Goal: Communication & Community: Share content

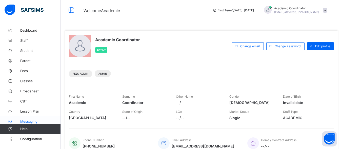
click at [32, 122] on span "Messaging" at bounding box center [40, 122] width 41 height 4
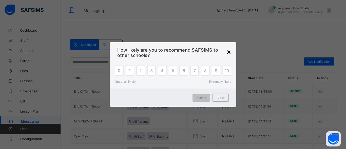
click at [229, 52] on div "×" at bounding box center [229, 51] width 5 height 9
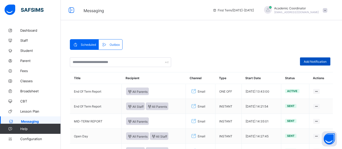
click at [314, 61] on span "Add Notification" at bounding box center [315, 62] width 23 height 4
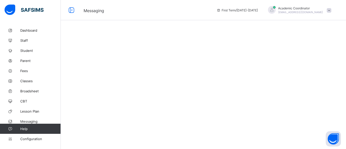
select select "*"
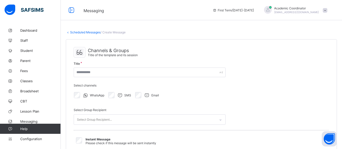
select select "****"
select select "*"
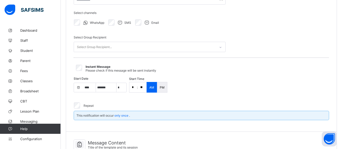
scroll to position [73, 0]
click at [220, 46] on icon at bounding box center [220, 46] width 3 height 5
click at [203, 54] on div "No options" at bounding box center [150, 58] width 152 height 8
click at [198, 56] on div "No options" at bounding box center [150, 58] width 152 height 8
click at [209, 45] on div "Select Group Recipient..." at bounding box center [145, 47] width 142 height 10
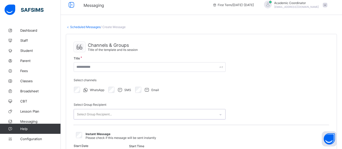
scroll to position [0, 0]
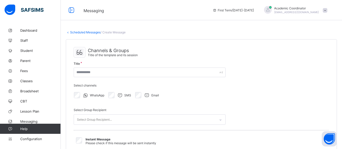
click at [113, 33] on span "/ Create Message" at bounding box center [113, 32] width 25 height 4
click at [108, 30] on span "/ Create Message" at bounding box center [113, 32] width 25 height 4
click at [91, 32] on link "Scheduled Messages" at bounding box center [85, 32] width 30 height 4
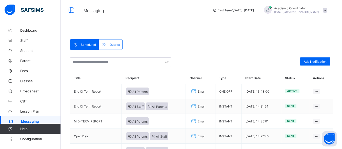
drag, startPoint x: 344, startPoint y: 61, endPoint x: 197, endPoint y: 38, distance: 148.2
click at [197, 38] on div "Scheduled Outbox Scheduled Outbox Add Notification Title Recipient Channel Type…" at bounding box center [201, 151] width 263 height 227
click at [330, 48] on div "Scheduled Outbox Scheduled Outbox Add Notification Title Recipient Channel Type…" at bounding box center [201, 151] width 263 height 224
click at [313, 61] on span "Add Notification" at bounding box center [315, 62] width 23 height 4
click at [342, 35] on html "Messaging First Term / [DATE]-[DATE] Academic Coordinator [EMAIL_ADDRESS][DOMAI…" at bounding box center [171, 138] width 342 height 277
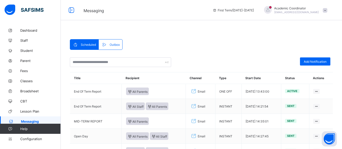
select select "*"
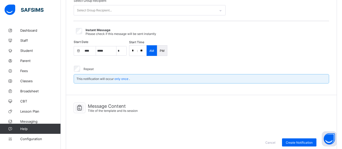
scroll to position [117, 0]
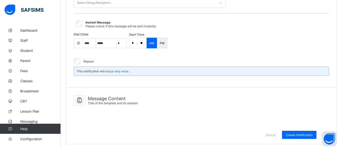
click at [123, 108] on div "Message Content Title of the template and its session" at bounding box center [202, 102] width 256 height 18
click at [79, 100] on icon at bounding box center [79, 100] width 9 height 7
click at [85, 101] on div at bounding box center [80, 100] width 12 height 10
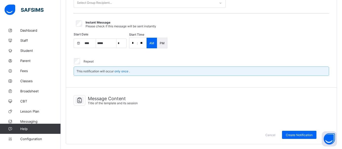
click at [85, 101] on div at bounding box center [80, 100] width 12 height 10
click at [98, 101] on span "Title of the template and its session" at bounding box center [113, 103] width 50 height 4
drag, startPoint x: 89, startPoint y: 99, endPoint x: 230, endPoint y: 149, distance: 149.7
click at [230, 149] on div "Scheduled Messages / Create Message Channels & Groups Title of the template and…" at bounding box center [201, 28] width 281 height 241
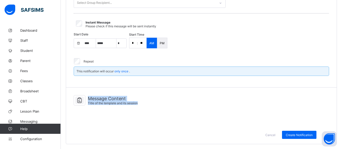
click at [213, 122] on div "Message Content Title of the template and its session" at bounding box center [201, 107] width 271 height 38
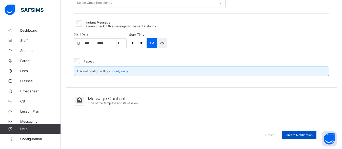
click at [300, 135] on span "Create Notification" at bounding box center [299, 135] width 27 height 4
click at [109, 107] on div "Message Content Title of the template and its session" at bounding box center [202, 102] width 256 height 18
click at [111, 116] on div at bounding box center [202, 115] width 256 height 8
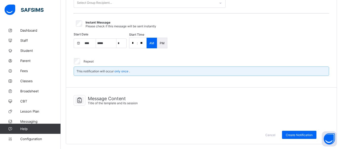
click at [111, 116] on div at bounding box center [202, 115] width 256 height 8
click at [111, 117] on div at bounding box center [202, 115] width 256 height 8
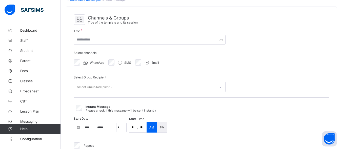
scroll to position [32, 0]
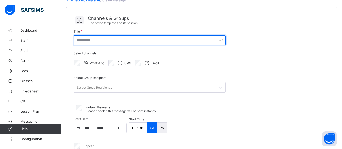
click at [138, 40] on input "text" at bounding box center [150, 40] width 152 height 10
paste input "**********"
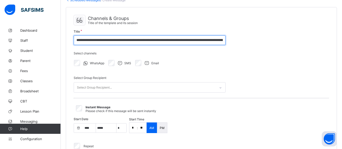
scroll to position [0, 931]
click at [80, 40] on input "text" at bounding box center [150, 40] width 152 height 10
click at [93, 43] on input "text" at bounding box center [150, 40] width 152 height 10
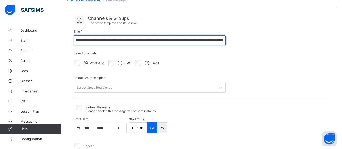
drag, startPoint x: 80, startPoint y: 41, endPoint x: 224, endPoint y: 41, distance: 144.2
click at [224, 41] on input "text" at bounding box center [150, 40] width 152 height 10
click at [76, 40] on input "text" at bounding box center [150, 40] width 152 height 10
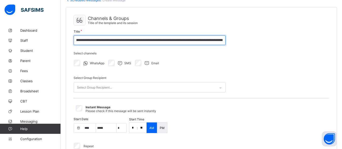
drag, startPoint x: 76, startPoint y: 40, endPoint x: 122, endPoint y: 43, distance: 46.5
click at [122, 43] on input "text" at bounding box center [150, 40] width 152 height 10
drag, startPoint x: 223, startPoint y: 40, endPoint x: 50, endPoint y: 21, distance: 174.4
click at [50, 21] on div "Messaging First Term / [DATE]-[DATE] Academic Coordinator [EMAIL_ADDRESS][DOMAI…" at bounding box center [171, 101] width 342 height 267
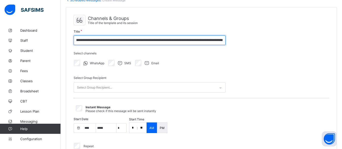
type input "**********"
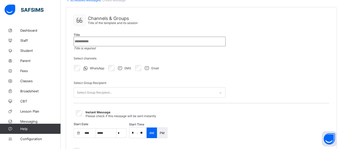
scroll to position [0, 0]
click at [219, 63] on div "WhatsApp SMS Email" at bounding box center [150, 68] width 152 height 11
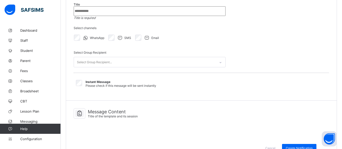
scroll to position [76, 0]
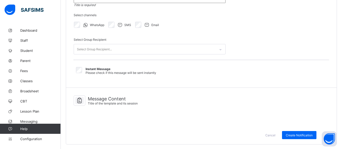
click at [80, 102] on icon at bounding box center [79, 100] width 9 height 7
click at [128, 100] on span "Message Content" at bounding box center [113, 98] width 50 height 5
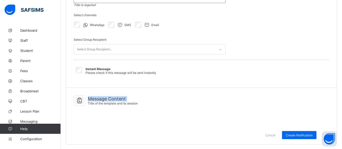
click at [128, 100] on span "Message Content" at bounding box center [113, 98] width 50 height 5
click at [135, 102] on span "Title of the template and its session" at bounding box center [113, 104] width 50 height 4
click at [295, 131] on div "Create Notification" at bounding box center [299, 135] width 34 height 8
click at [146, 24] on icon at bounding box center [147, 24] width 6 height 5
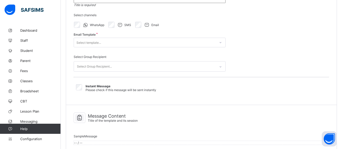
drag, startPoint x: 341, startPoint y: 89, endPoint x: 341, endPoint y: 104, distance: 15.0
click at [341, 104] on div "Scheduled Messages / Create Message Channels & Groups Title of the template and…" at bounding box center [201, 66] width 281 height 233
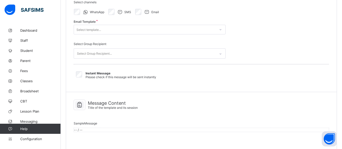
scroll to position [116, 0]
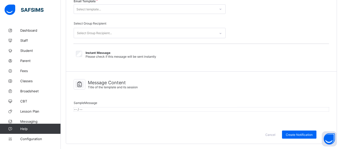
click at [92, 101] on span "Sample Message" at bounding box center [86, 103] width 24 height 4
click at [83, 127] on div "Cancel Create Notification" at bounding box center [201, 135] width 271 height 18
click at [88, 107] on div "-- / --" at bounding box center [202, 109] width 256 height 4
click at [99, 80] on span "Message Content" at bounding box center [113, 82] width 50 height 5
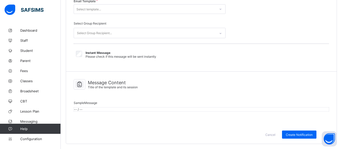
click at [81, 82] on div at bounding box center [80, 84] width 12 height 10
click at [82, 81] on icon at bounding box center [79, 84] width 9 height 7
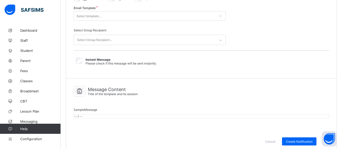
scroll to position [116, 0]
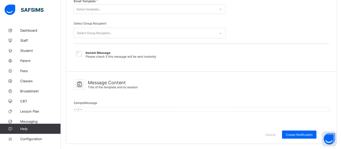
click at [126, 107] on div "-- / --" at bounding box center [202, 109] width 256 height 4
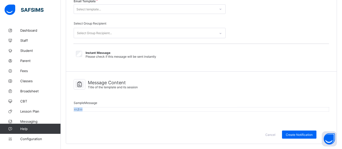
click at [126, 107] on div "-- / --" at bounding box center [202, 109] width 256 height 4
click at [112, 107] on div "-- / --" at bounding box center [202, 109] width 256 height 4
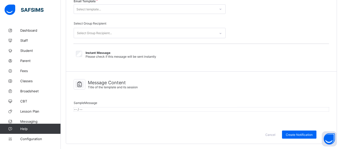
click at [112, 107] on div "-- / --" at bounding box center [202, 109] width 256 height 4
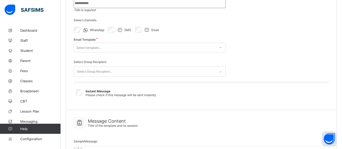
scroll to position [64, 0]
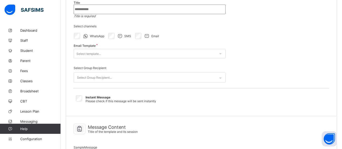
click at [213, 55] on div "Select template..." at bounding box center [145, 53] width 142 height 7
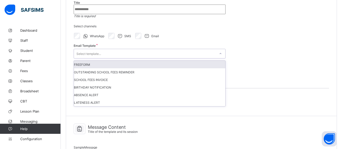
click at [133, 66] on div "FREEFORM" at bounding box center [150, 65] width 152 height 8
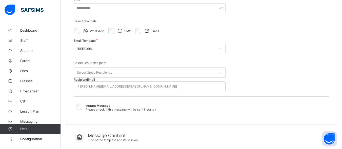
click at [133, 66] on div "Select Group Recipient Select Group Recipient..." at bounding box center [150, 69] width 152 height 17
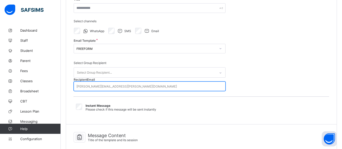
click at [147, 90] on div "[PERSON_NAME][EMAIL_ADDRESS][PERSON_NAME][DOMAIN_NAME]" at bounding box center [150, 86] width 152 height 7
click at [133, 75] on div "Select Group Recipient..." at bounding box center [145, 73] width 142 height 10
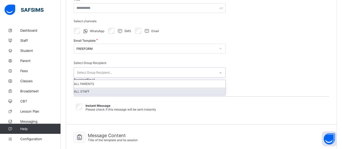
click at [124, 90] on div "ALL STAFF" at bounding box center [150, 92] width 152 height 8
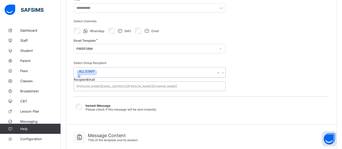
click at [111, 90] on div "[PERSON_NAME][EMAIL_ADDRESS][PERSON_NAME][DOMAIN_NAME]" at bounding box center [150, 86] width 152 height 7
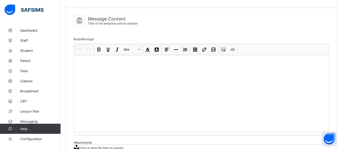
scroll to position [198, 0]
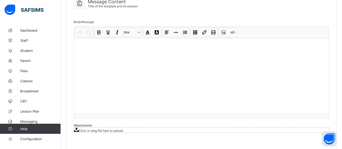
type input "**********"
click at [127, 91] on div at bounding box center [201, 76] width 255 height 76
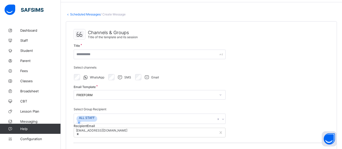
scroll to position [16, 0]
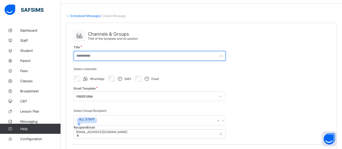
click at [178, 57] on input "text" at bounding box center [150, 56] width 152 height 10
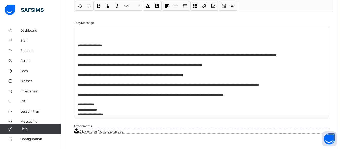
scroll to position [263, 0]
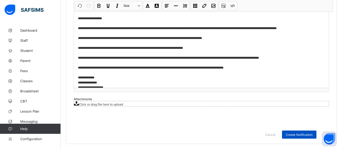
type input "**********"
click at [297, 134] on span "Create Notification" at bounding box center [299, 135] width 27 height 4
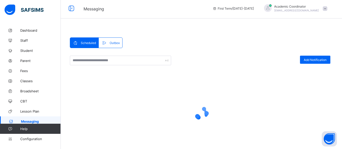
scroll to position [2, 0]
click at [342, 107] on html "Messaging First Term / [DATE]-[DATE] Academic Coordinator [EMAIL_ADDRESS][DOMAI…" at bounding box center [171, 92] width 342 height 188
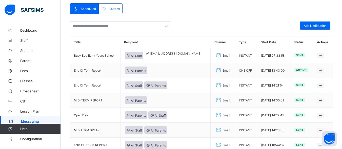
scroll to position [36, 0]
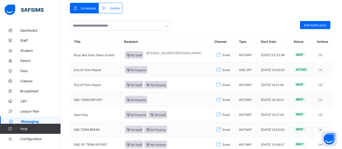
click at [320, 2] on div "Scheduled Outbox Scheduled Outbox Add Notification Title Recipient Channel Type…" at bounding box center [201, 115] width 263 height 227
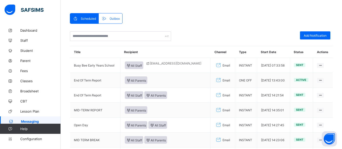
scroll to position [22, 0]
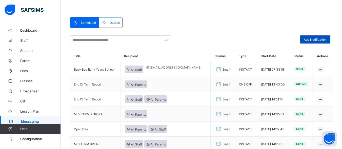
click at [308, 40] on span "Add Notification" at bounding box center [315, 40] width 23 height 4
select select "*"
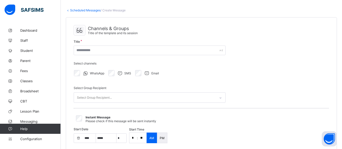
scroll to position [117, 0]
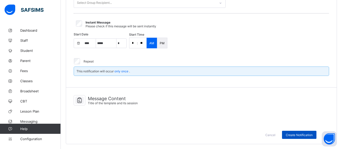
click at [303, 136] on span "Create Notification" at bounding box center [299, 135] width 27 height 4
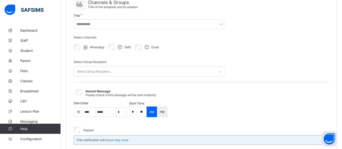
scroll to position [48, 0]
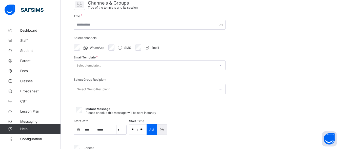
click at [115, 89] on div "Select Group Recipient..." at bounding box center [145, 89] width 142 height 10
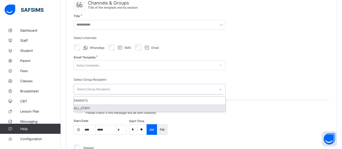
click at [96, 108] on div "ALL_STAFF" at bounding box center [150, 108] width 152 height 8
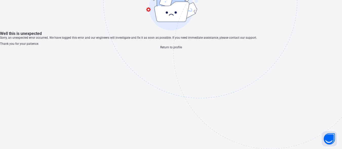
scroll to position [15, 0]
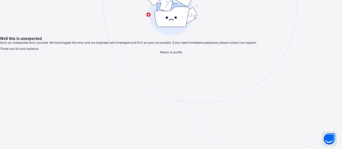
click at [191, 70] on img at bounding box center [235, 31] width 264 height 245
